Goal: Task Accomplishment & Management: Manage account settings

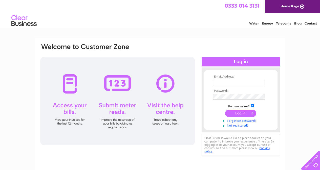
click at [225, 82] on input "text" at bounding box center [238, 83] width 52 height 6
type input "kenny@farleystradesuppliers.co.uk"
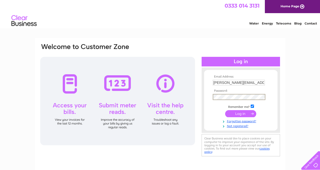
click at [238, 114] on input "submit" at bounding box center [240, 113] width 31 height 7
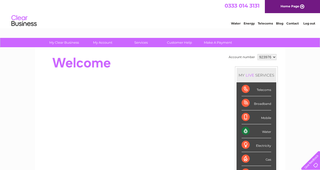
click at [265, 132] on div "Water" at bounding box center [256, 131] width 30 height 14
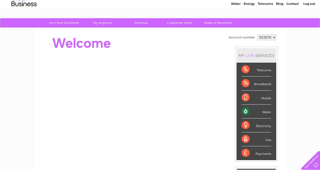
scroll to position [21, 0]
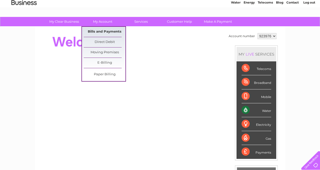
click at [104, 33] on link "Bills and Payments" at bounding box center [105, 32] width 42 height 10
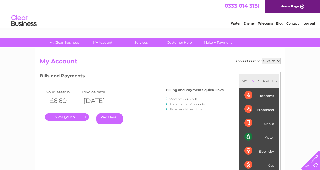
click at [78, 118] on link "." at bounding box center [67, 116] width 44 height 7
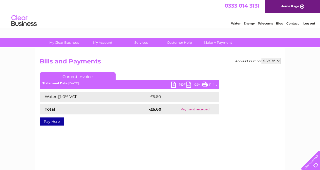
click at [180, 84] on link "PDF" at bounding box center [178, 85] width 15 height 7
